Goal: Use online tool/utility: Utilize a website feature to perform a specific function

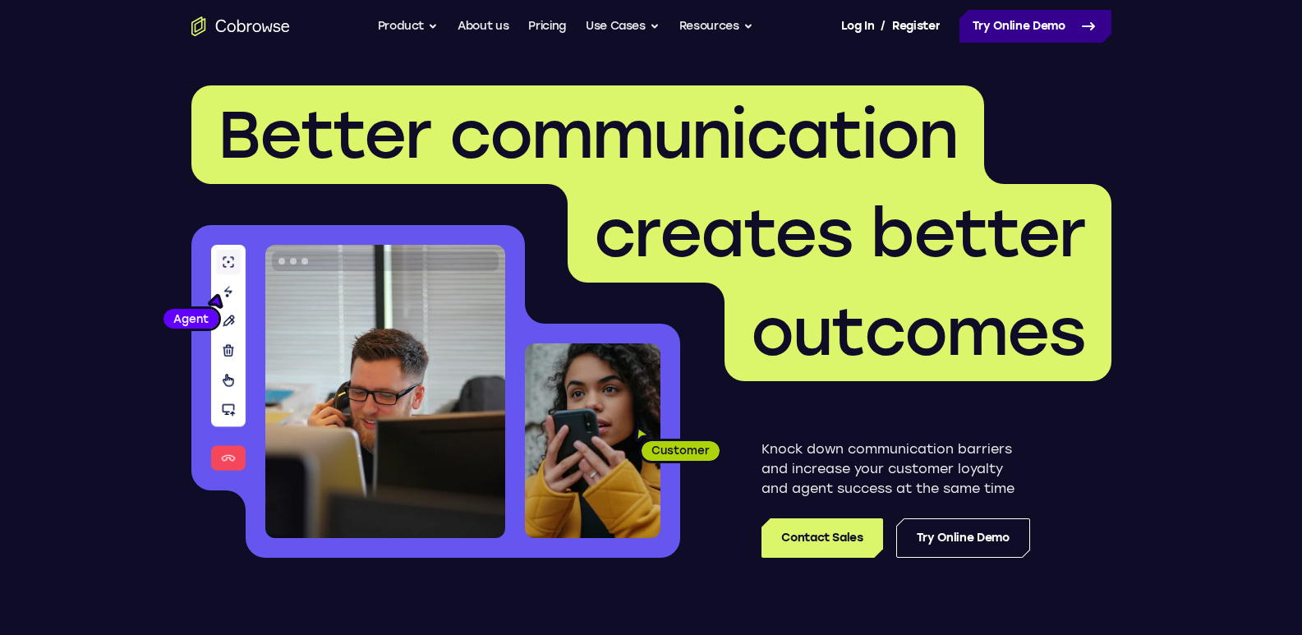
click at [1033, 19] on link "Try Online Demo" at bounding box center [1036, 26] width 152 height 33
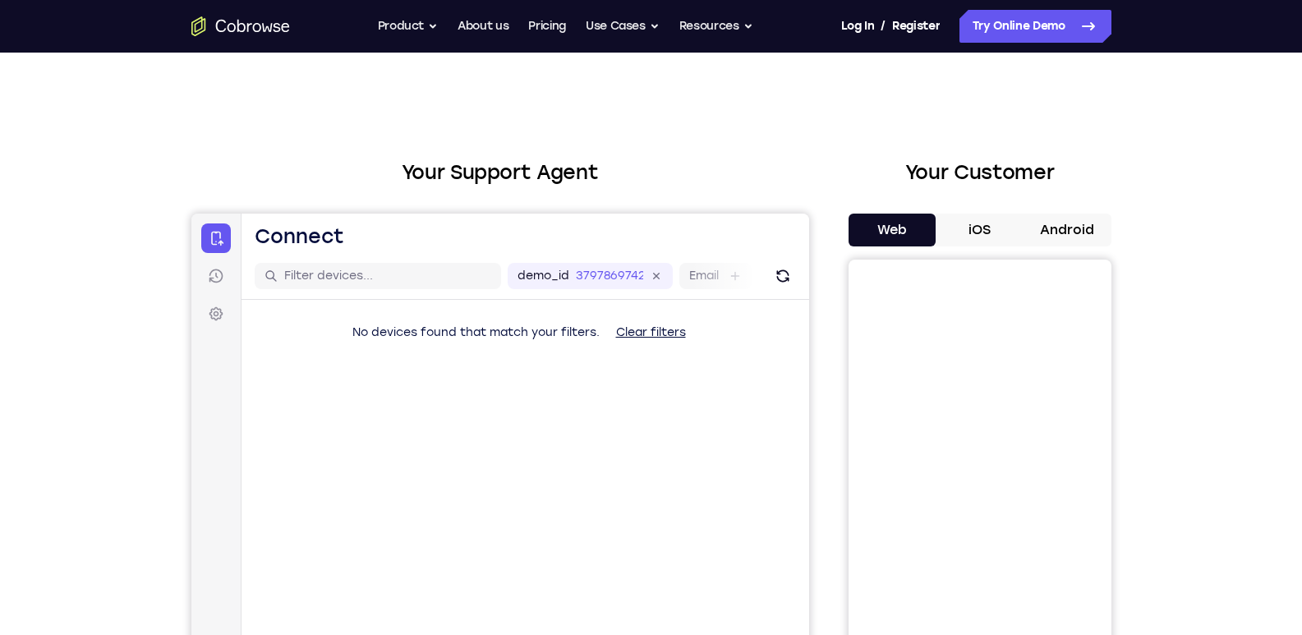
click at [1056, 208] on div "Your Customer Web iOS Android" at bounding box center [980, 461] width 263 height 607
click at [1055, 231] on button "Android" at bounding box center [1068, 230] width 88 height 33
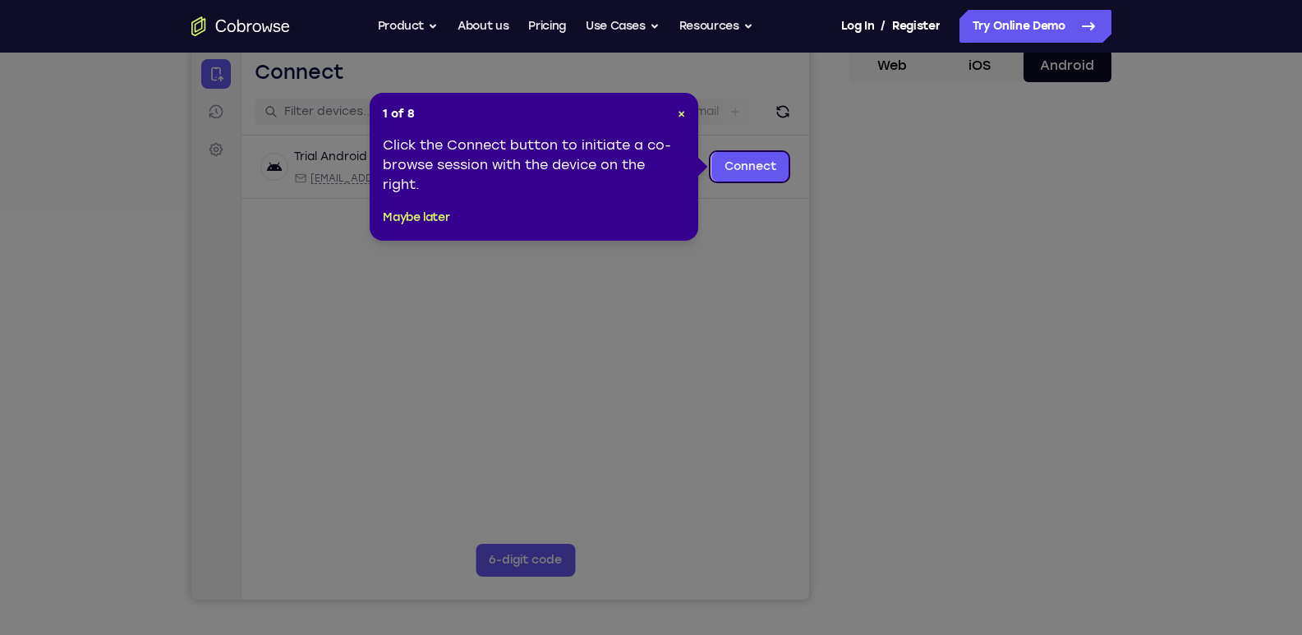
click at [1043, 498] on icon at bounding box center [657, 317] width 1314 height 635
drag, startPoint x: 682, startPoint y: 120, endPoint x: 587, endPoint y: 141, distance: 97.7
click at [682, 120] on span "×" at bounding box center [681, 114] width 7 height 14
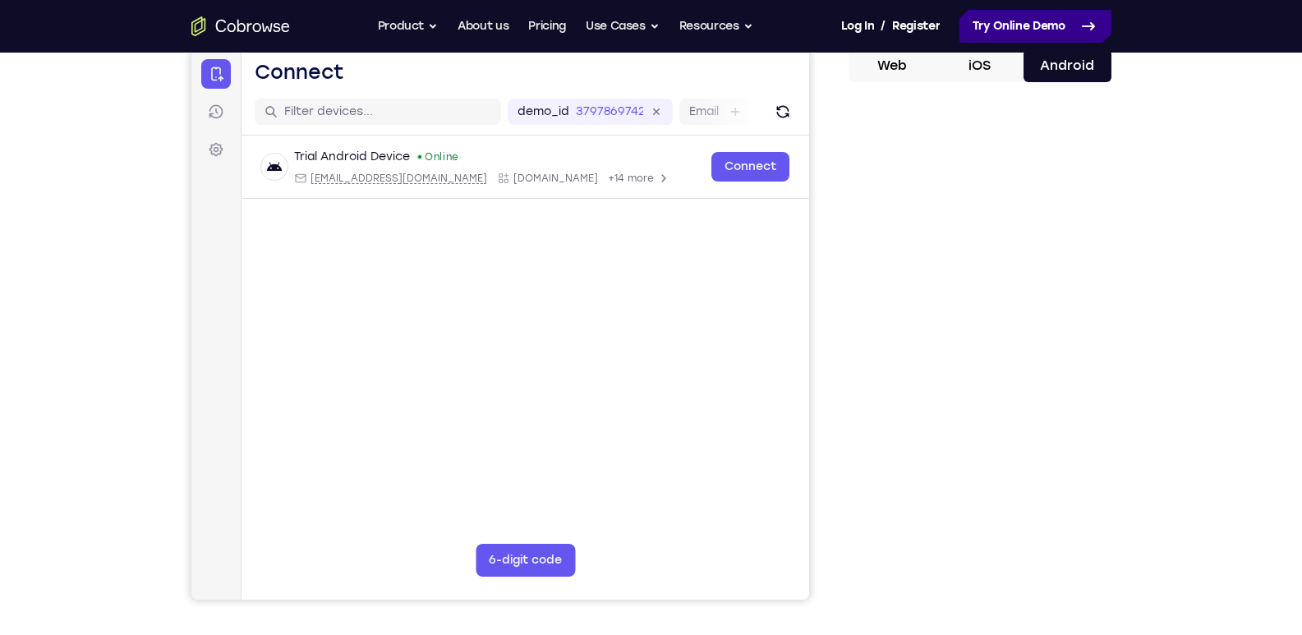
click at [1024, 23] on link "Try Online Demo" at bounding box center [1036, 26] width 152 height 33
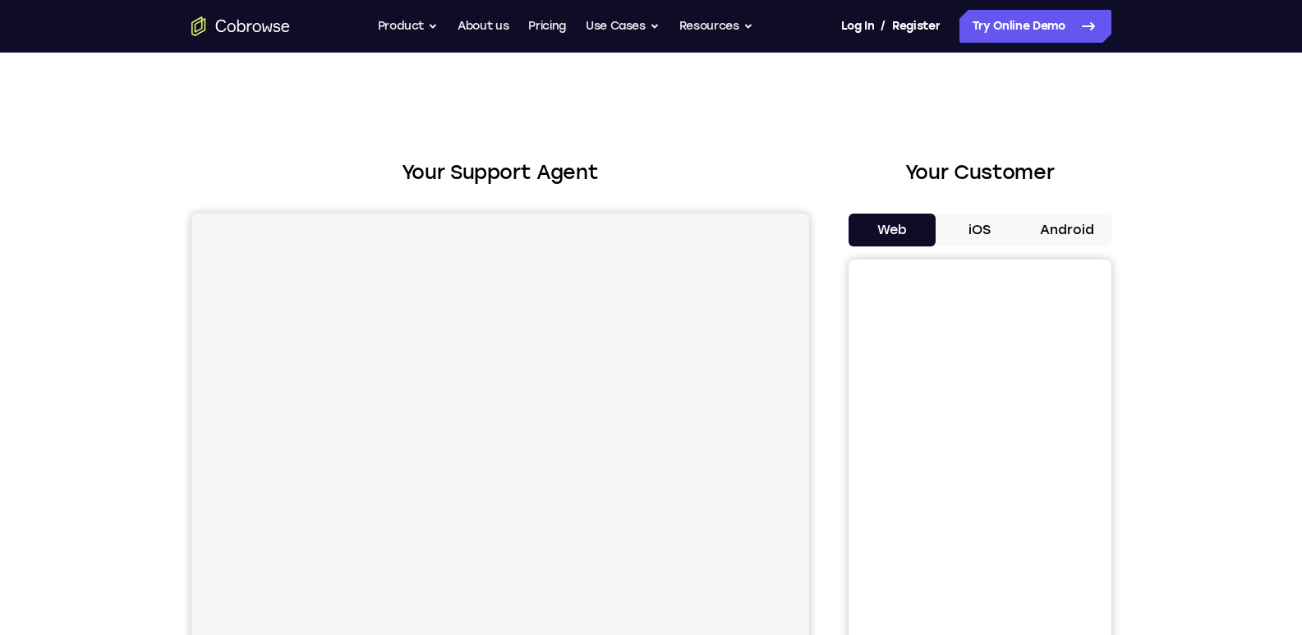
click at [1062, 229] on button "Android" at bounding box center [1068, 230] width 88 height 33
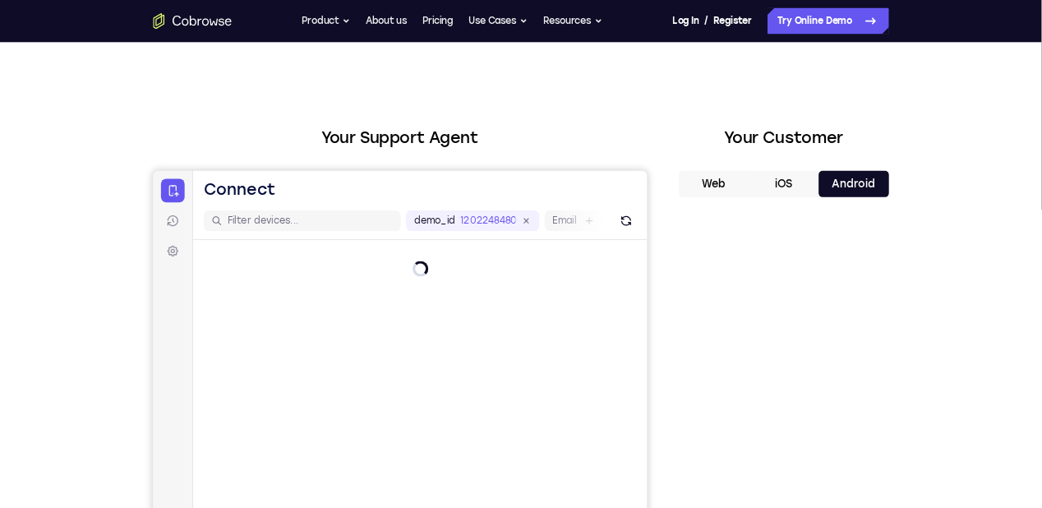
scroll to position [164, 0]
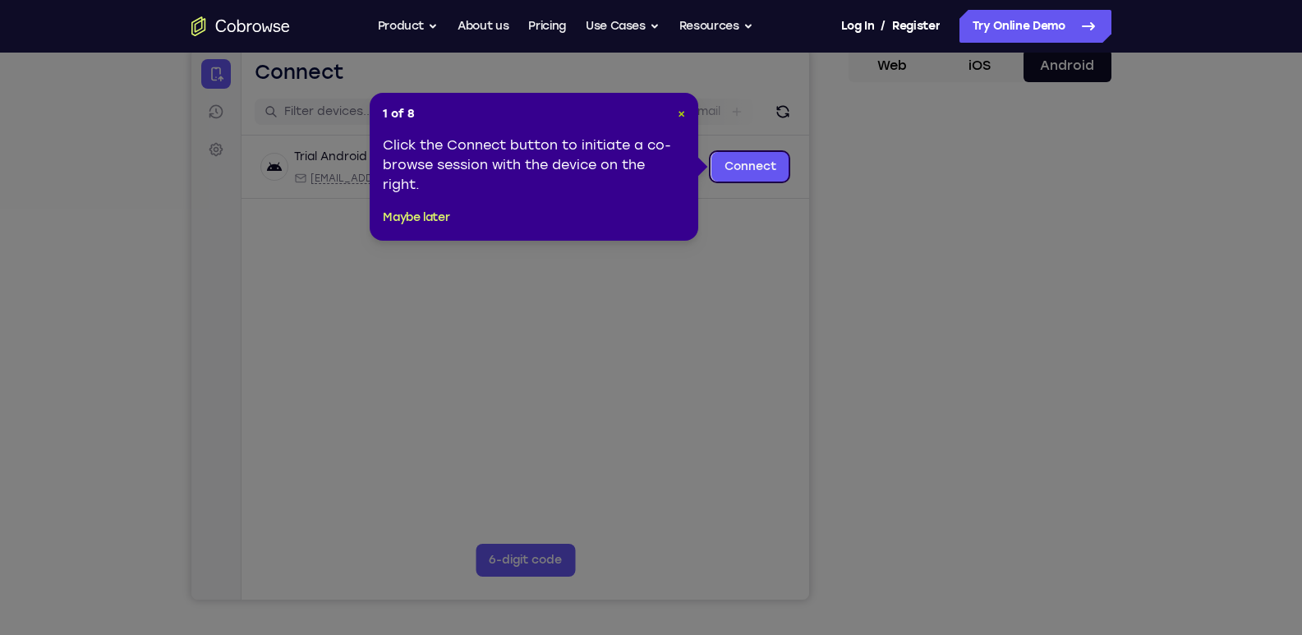
drag, startPoint x: 678, startPoint y: 119, endPoint x: 577, endPoint y: 85, distance: 106.5
click at [678, 119] on span "×" at bounding box center [681, 114] width 7 height 14
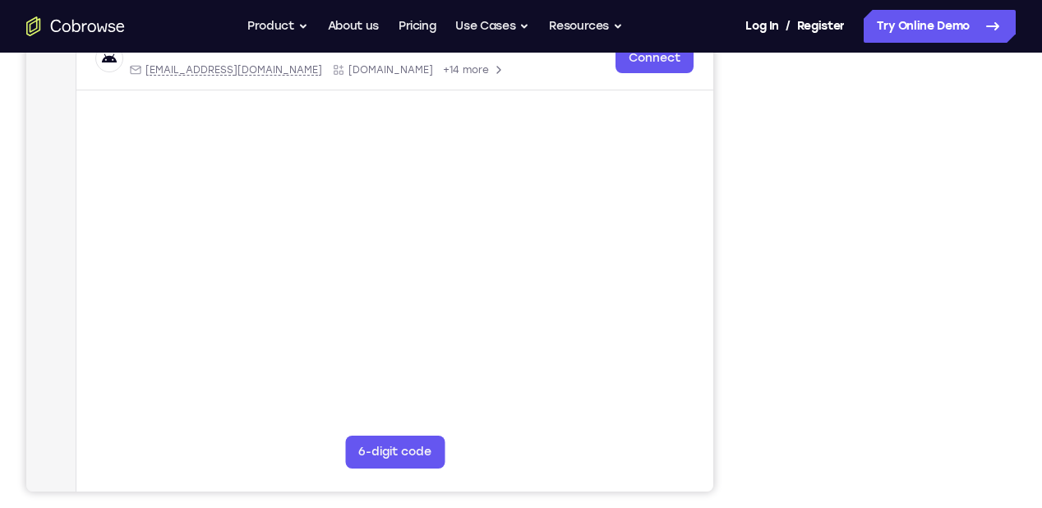
scroll to position [296, 0]
